Goal: Task Accomplishment & Management: Use online tool/utility

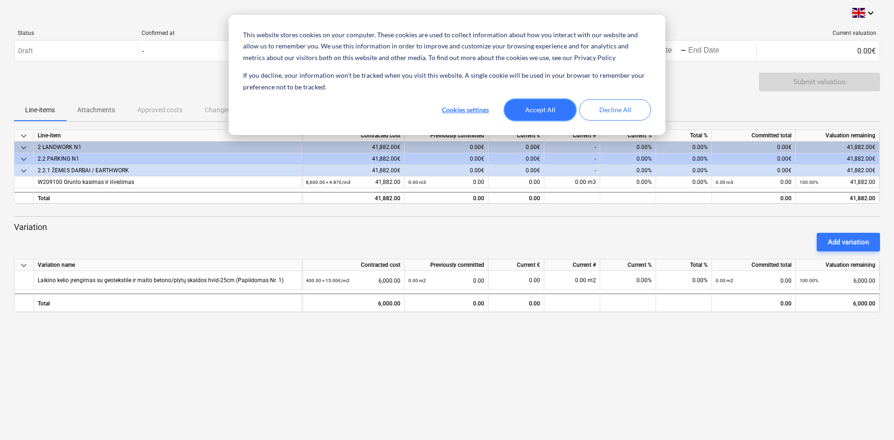
click at [556, 107] on button "Accept All" at bounding box center [540, 109] width 72 height 21
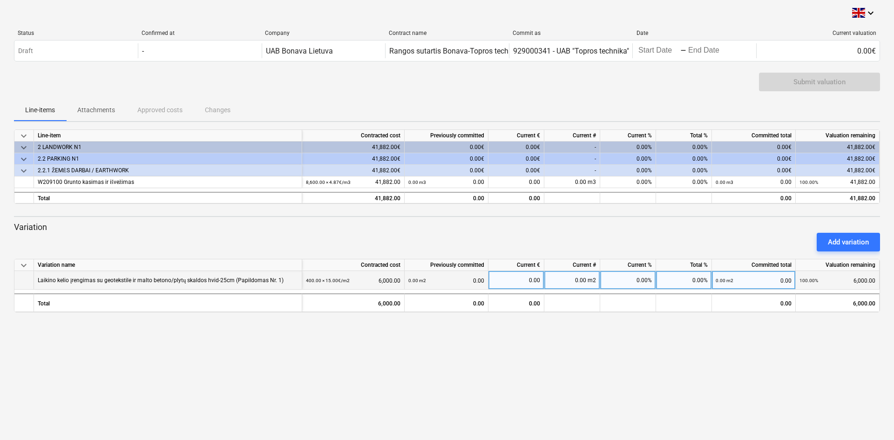
click at [583, 277] on div "0.00 m2" at bounding box center [572, 280] width 56 height 19
type input "577"
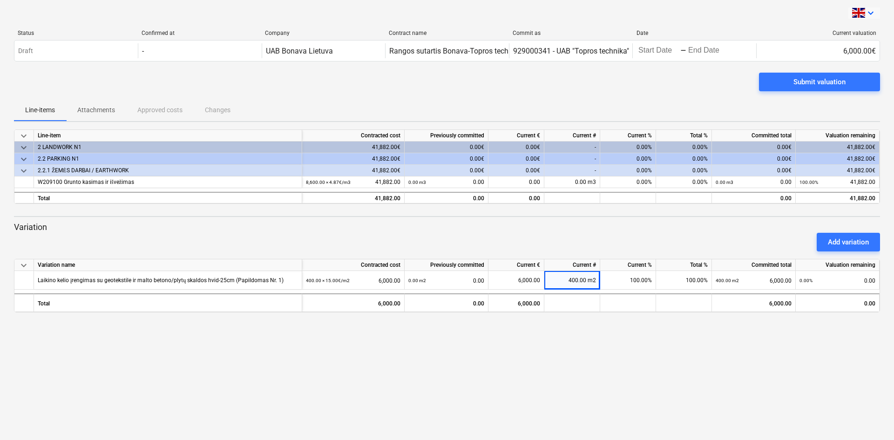
click at [865, 9] on span at bounding box center [858, 13] width 13 height 10
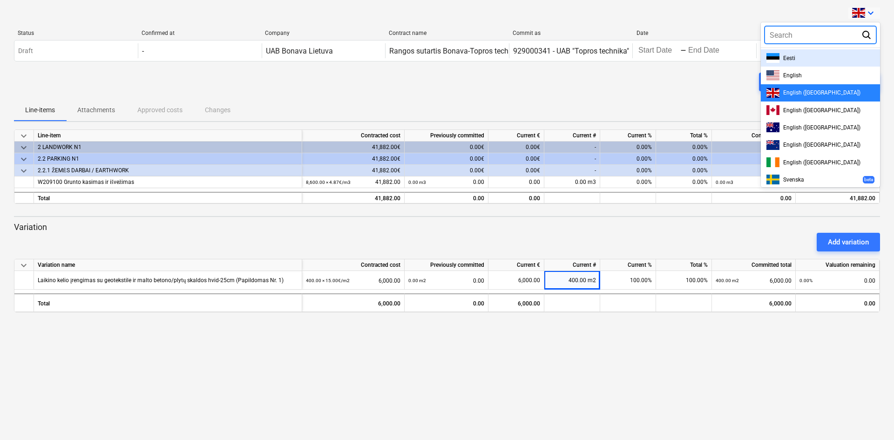
click at [874, 39] on div at bounding box center [868, 34] width 15 height 11
click at [774, 7] on div at bounding box center [447, 220] width 894 height 440
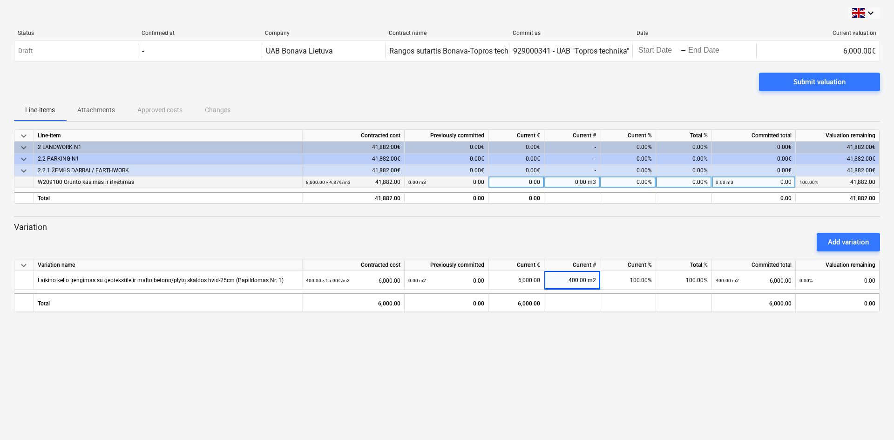
click at [578, 183] on div "0.00 m3" at bounding box center [572, 182] width 56 height 12
type input "514.82"
click at [598, 344] on div "keyboard_arrow_down Status Confirmed at Company Contract name Commit as Date Cu…" at bounding box center [447, 220] width 894 height 440
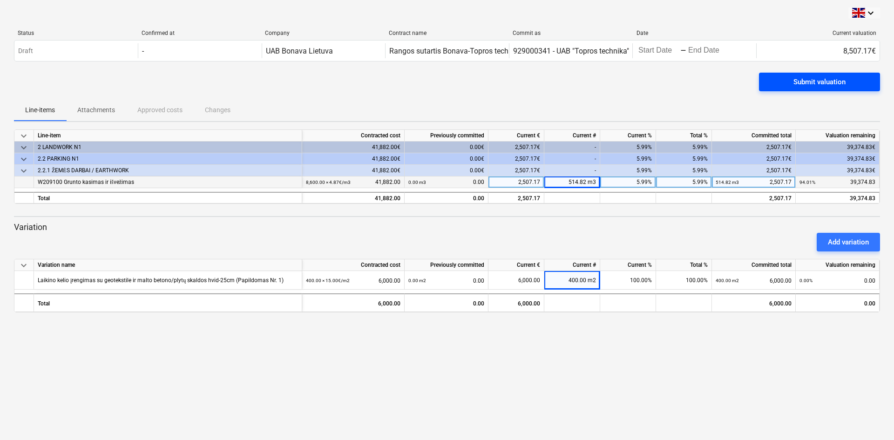
click at [775, 83] on span "Submit valuation" at bounding box center [819, 82] width 99 height 12
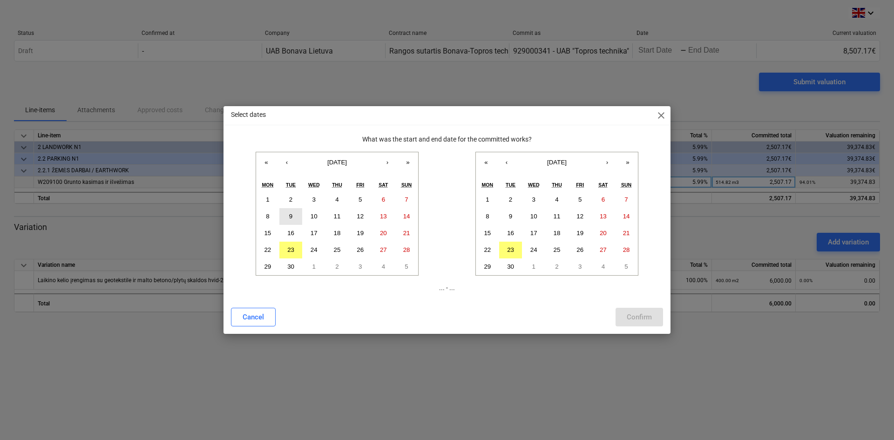
click at [291, 219] on abbr "9" at bounding box center [290, 216] width 3 height 7
click at [298, 250] on button "23" at bounding box center [290, 250] width 23 height 17
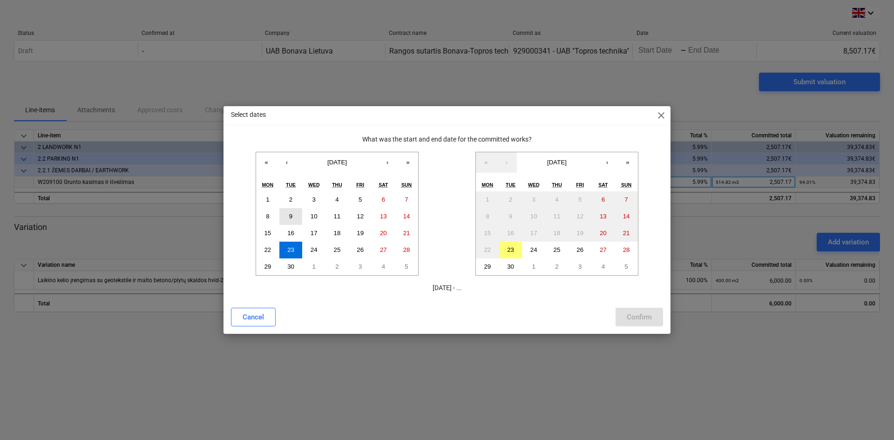
click at [293, 211] on button "9" at bounding box center [290, 216] width 23 height 17
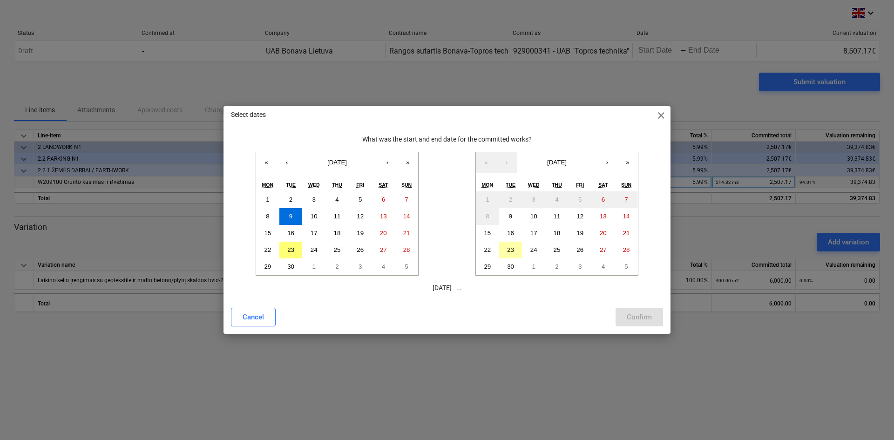
click at [516, 249] on button "23" at bounding box center [510, 250] width 23 height 17
click at [638, 316] on div "Confirm" at bounding box center [639, 317] width 25 height 12
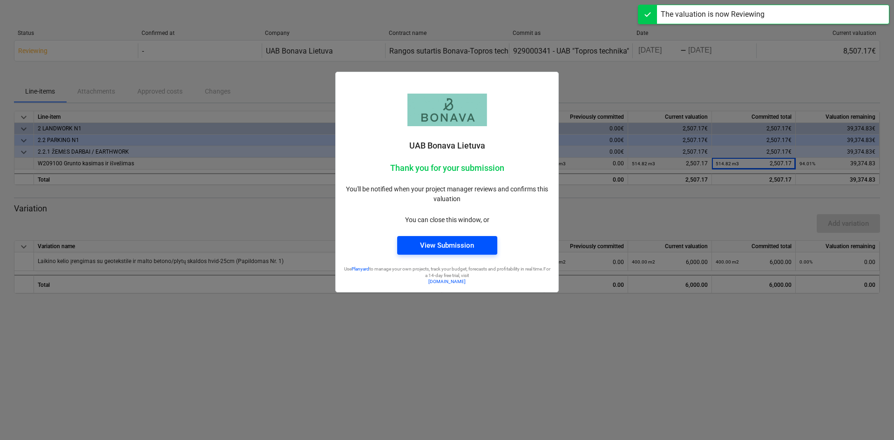
click at [479, 248] on span "View Submission" at bounding box center [447, 245] width 78 height 12
